Goal: Transaction & Acquisition: Book appointment/travel/reservation

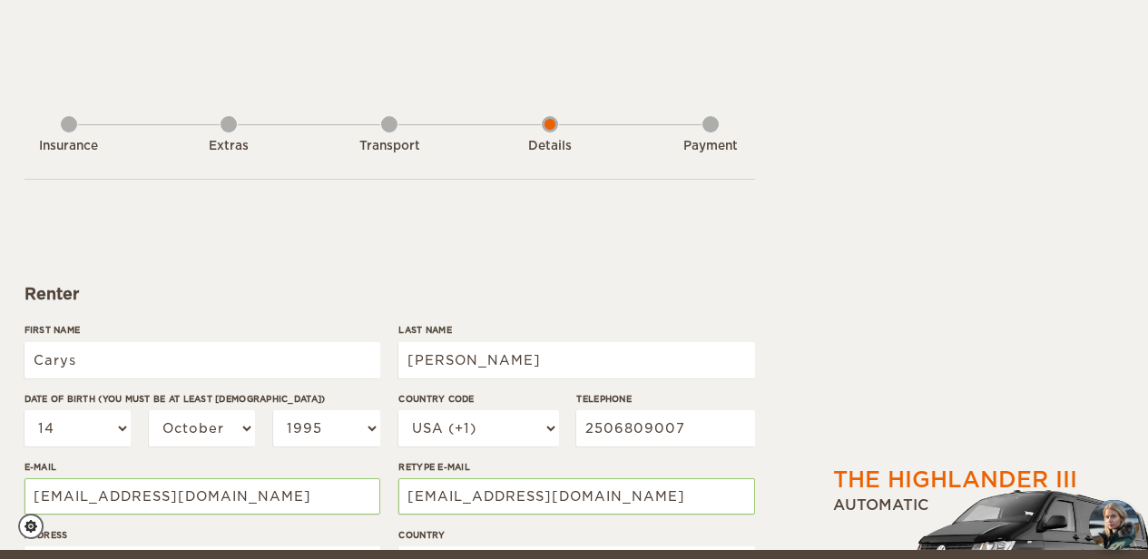
select select "14"
select select "10"
select select "1995"
select select "38"
select select "14"
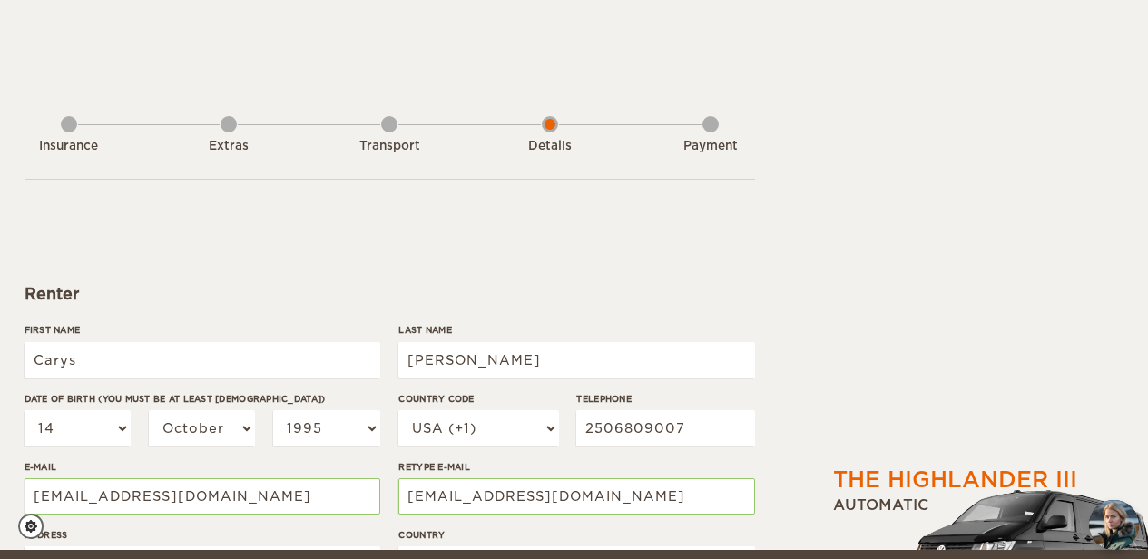
select select "10"
select select "1995"
select select "2"
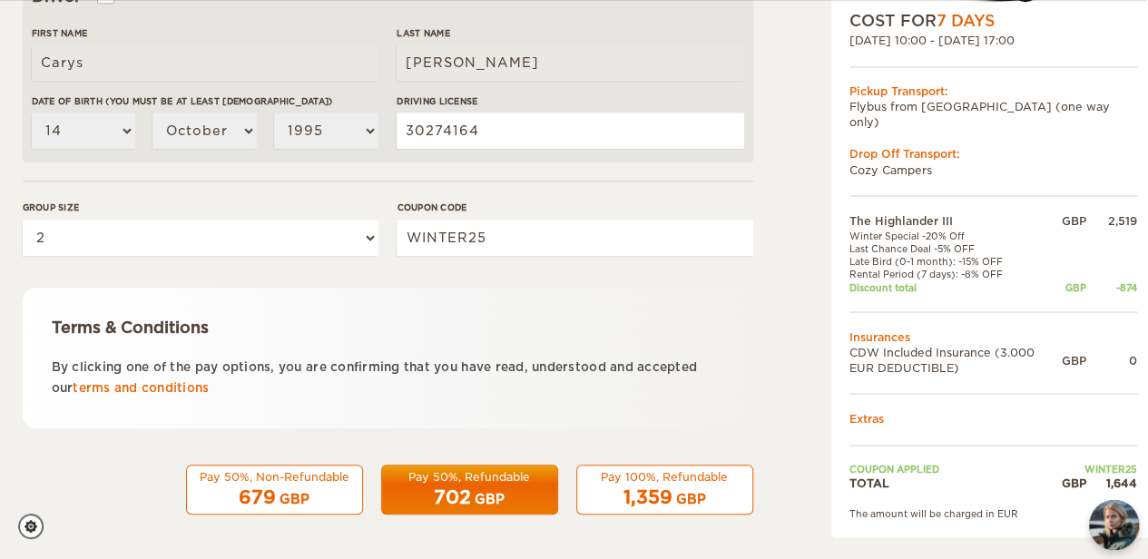
click at [637, 485] on div "1,359 GBP" at bounding box center [664, 498] width 153 height 26
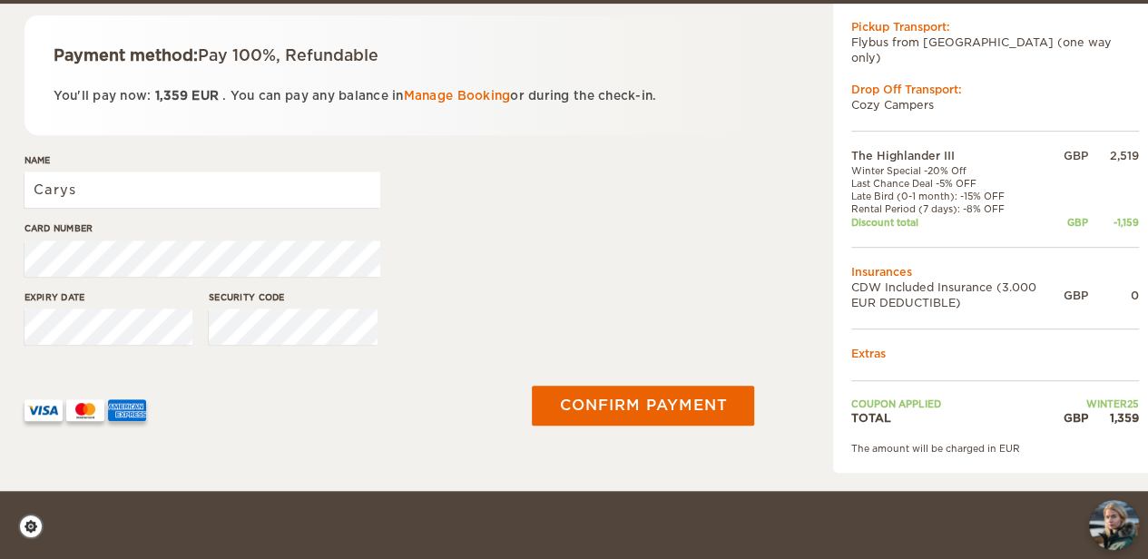
scroll to position [312, 0]
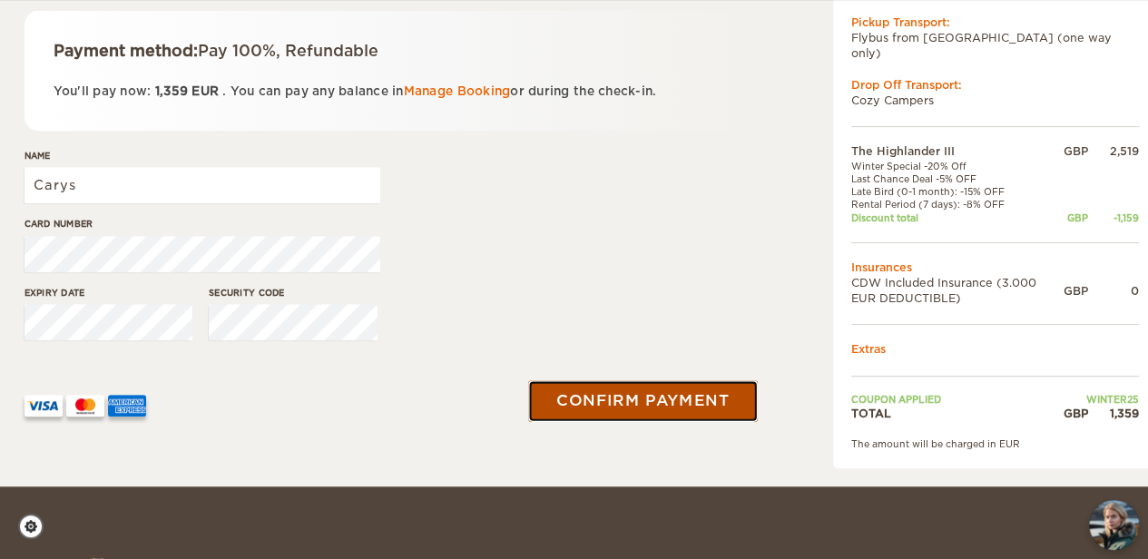
click at [649, 415] on button "Confirm payment" at bounding box center [643, 400] width 229 height 41
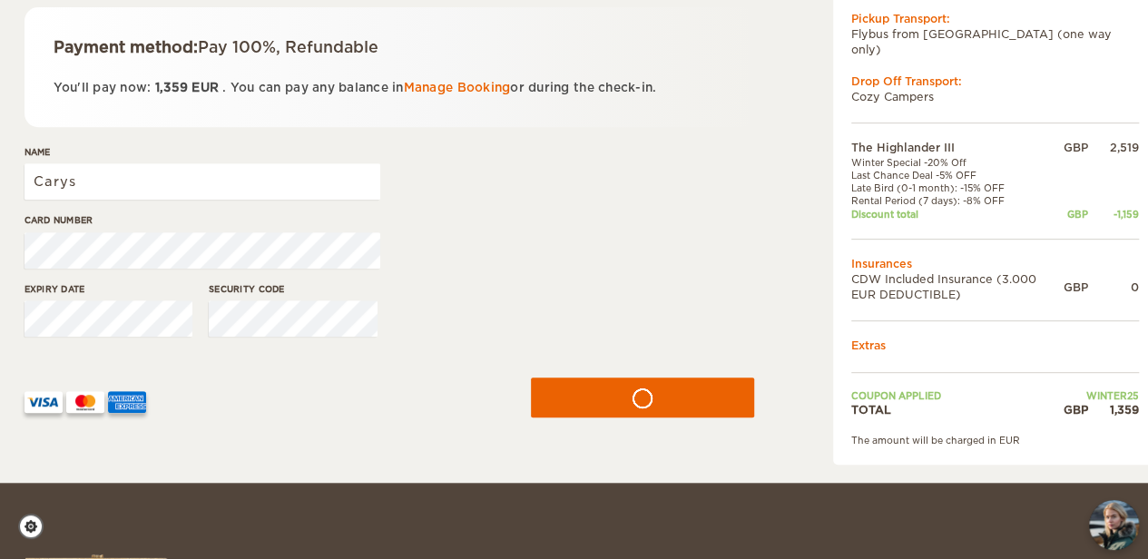
scroll to position [317, 0]
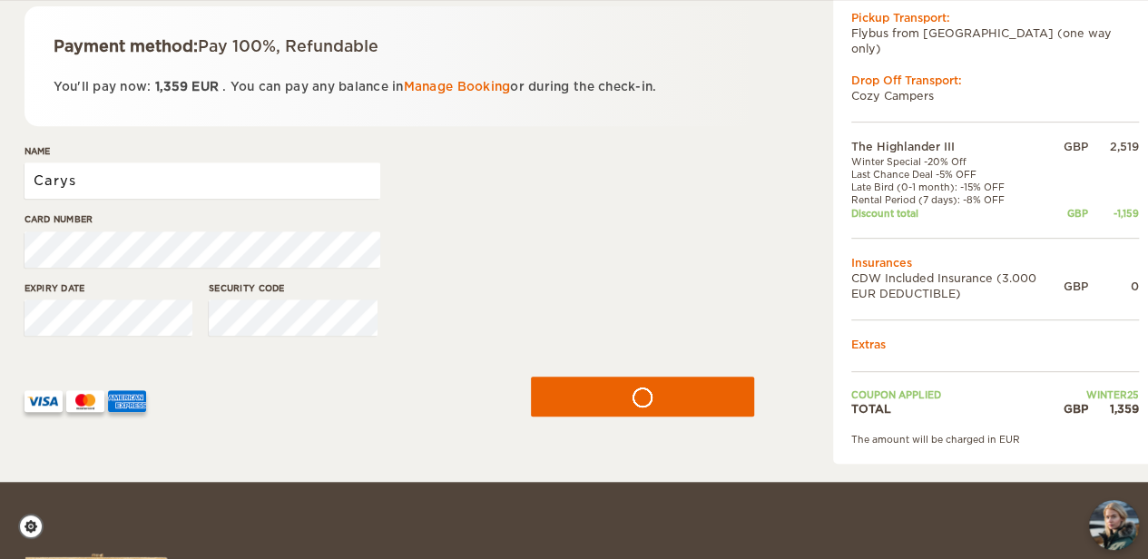
click at [183, 184] on input "Carys" at bounding box center [203, 181] width 356 height 36
type input "Carys Ward"
click at [0, 217] on div "The Highlander III Expand Collapse Total 1,359 GBP Automatic COST FOR 7 Days 11…" at bounding box center [574, 82] width 1148 height 799
click at [0, 319] on div "The Highlander III Expand Collapse Total 1,359 GBP Automatic COST FOR 7 Days 11…" at bounding box center [574, 82] width 1148 height 799
click at [153, 335] on div "Expiry date Security code" at bounding box center [390, 315] width 731 height 68
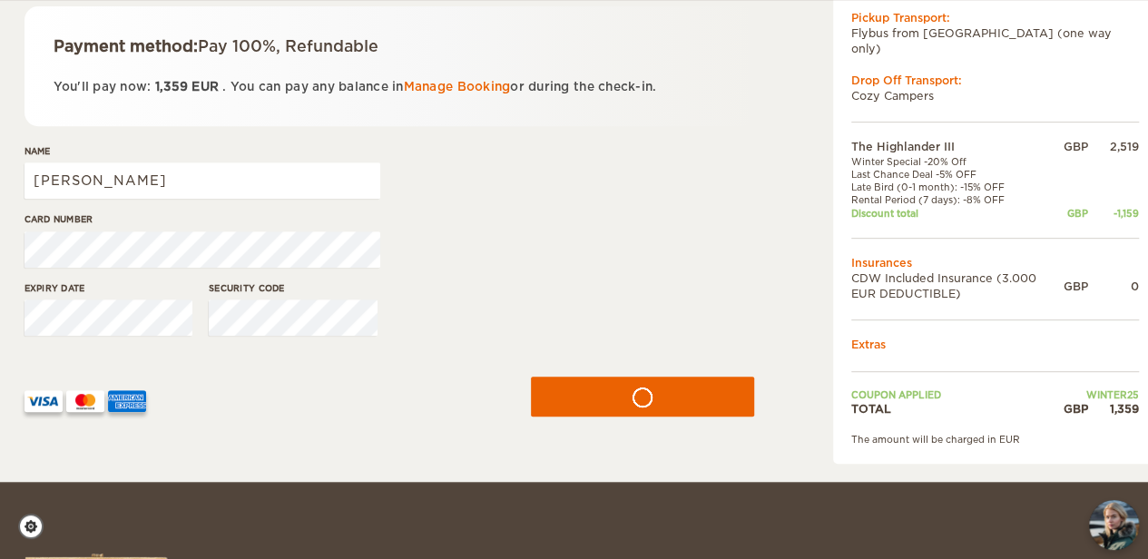
click at [506, 281] on div "Expiry date Security code" at bounding box center [390, 315] width 731 height 68
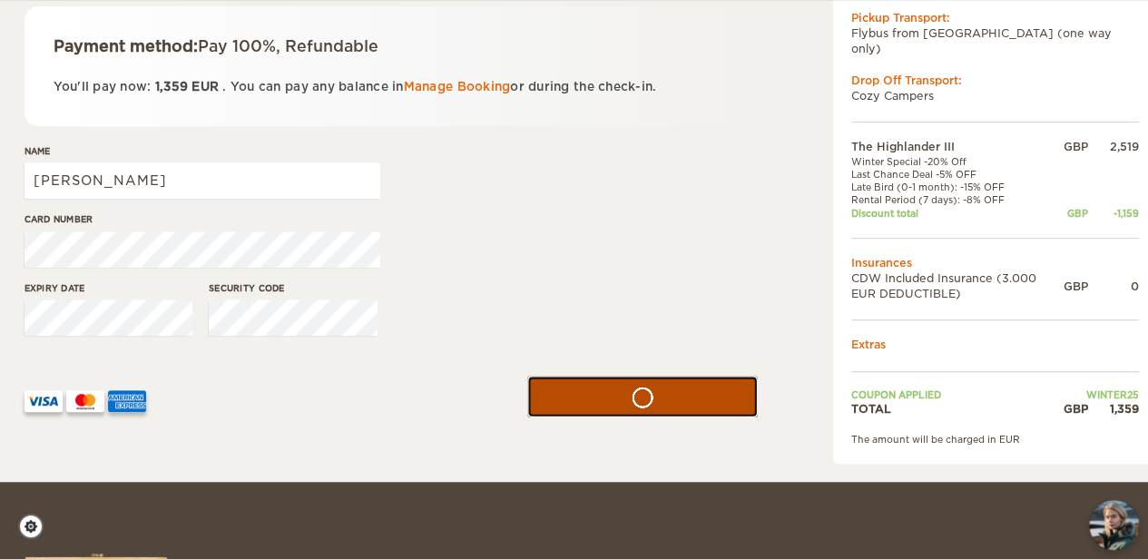
click at [641, 393] on button "submit" at bounding box center [642, 396] width 231 height 41
click at [0, 253] on div "The Highlander III Expand Collapse Total 1,359 GBP Automatic COST FOR 7 Days 11…" at bounding box center [574, 82] width 1148 height 799
click at [0, 307] on div "The Highlander III Expand Collapse Total 1,359 GBP Automatic COST FOR 7 Days 11…" at bounding box center [574, 82] width 1148 height 799
click at [658, 388] on button "submit" at bounding box center [642, 396] width 231 height 41
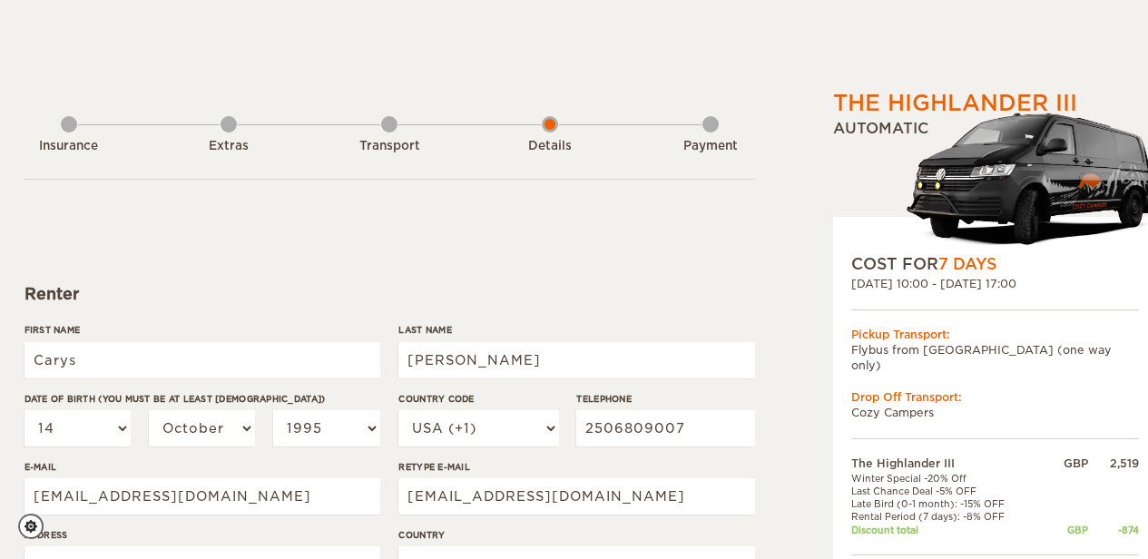
select select "14"
select select "10"
select select "1995"
select select "38"
select select "2"
